Goal: Task Accomplishment & Management: Complete application form

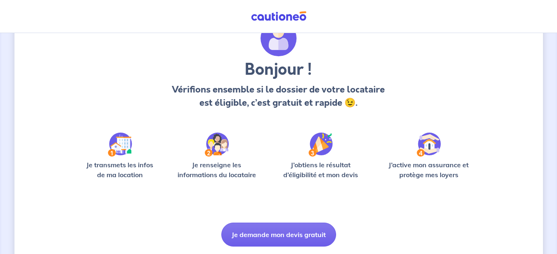
scroll to position [68, 0]
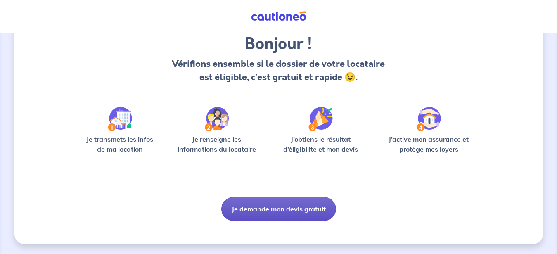
click at [302, 208] on button "Je demande mon devis gratuit" at bounding box center [278, 209] width 115 height 24
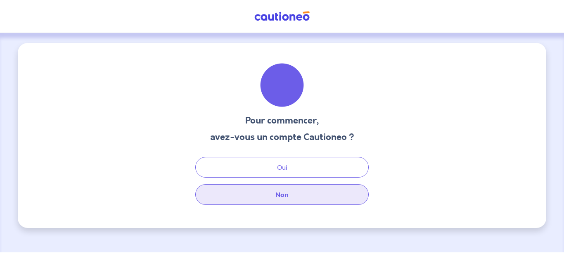
click at [283, 199] on button "Non" at bounding box center [281, 194] width 173 height 21
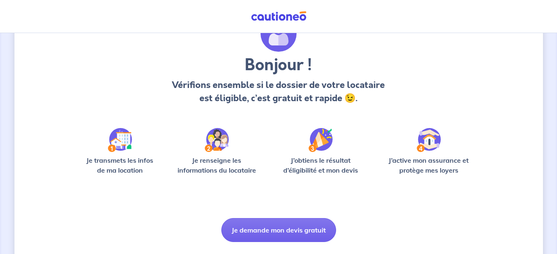
scroll to position [68, 0]
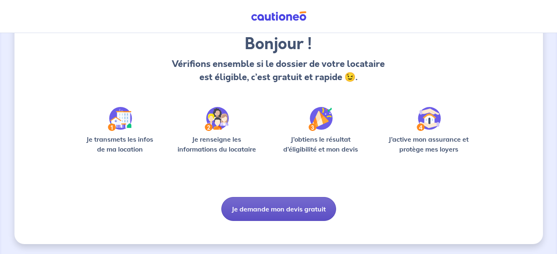
click at [271, 210] on button "Je demande mon devis gratuit" at bounding box center [278, 209] width 115 height 24
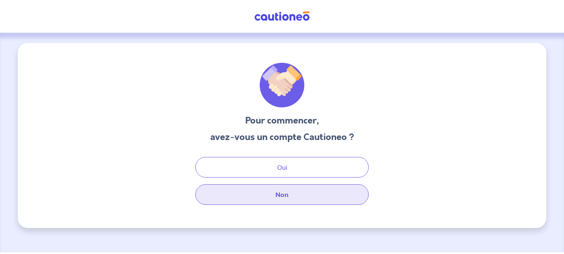
click at [285, 193] on button "Non" at bounding box center [281, 194] width 173 height 21
